Goal: Task Accomplishment & Management: Manage account settings

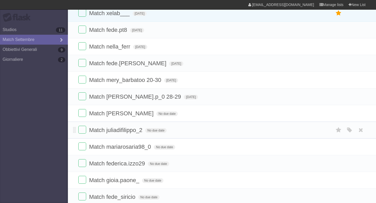
scroll to position [2, 0]
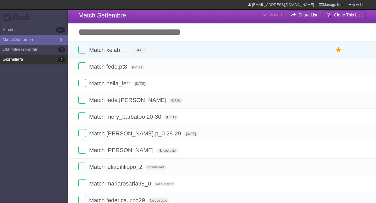
click at [41, 63] on link "Giornaliere 2" at bounding box center [34, 60] width 68 height 10
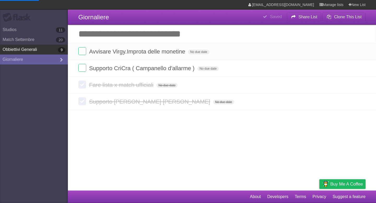
click at [41, 52] on link "Obbiettivi Generali 9" at bounding box center [34, 50] width 68 height 10
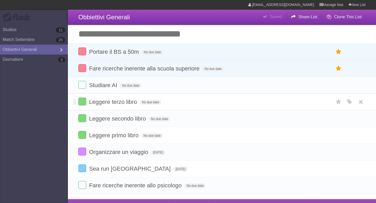
scroll to position [10, 0]
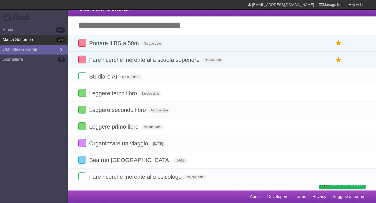
click at [14, 39] on link "Match [DATE]" at bounding box center [34, 40] width 68 height 10
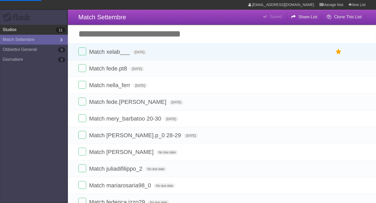
click at [15, 30] on link "Studios 11" at bounding box center [34, 30] width 68 height 10
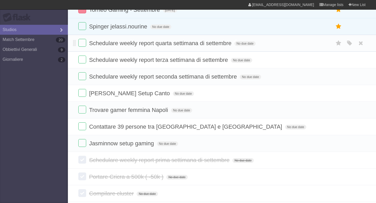
scroll to position [98, 0]
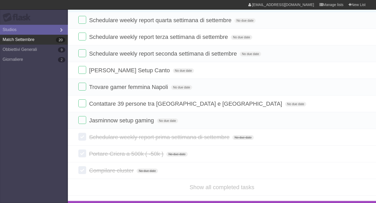
click at [21, 39] on link "Match [DATE]" at bounding box center [34, 40] width 68 height 10
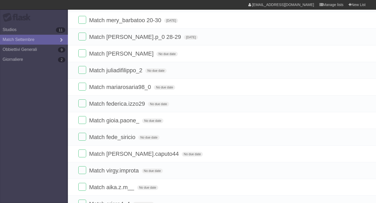
type span "[DATE]"
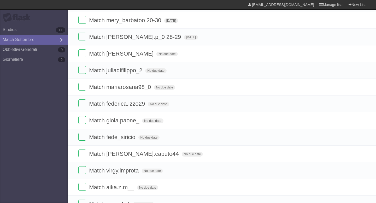
type span "[DATE]"
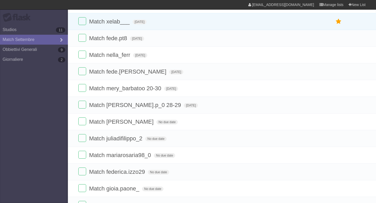
type span "[DATE]"
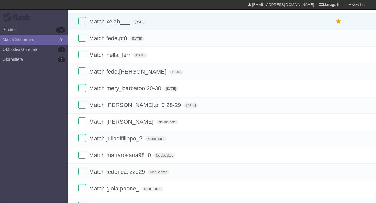
type span "[DATE]"
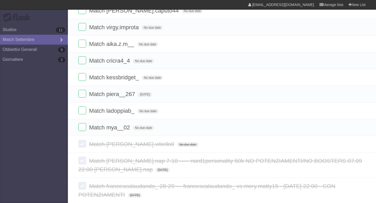
scroll to position [261, 0]
